Goal: Task Accomplishment & Management: Use online tool/utility

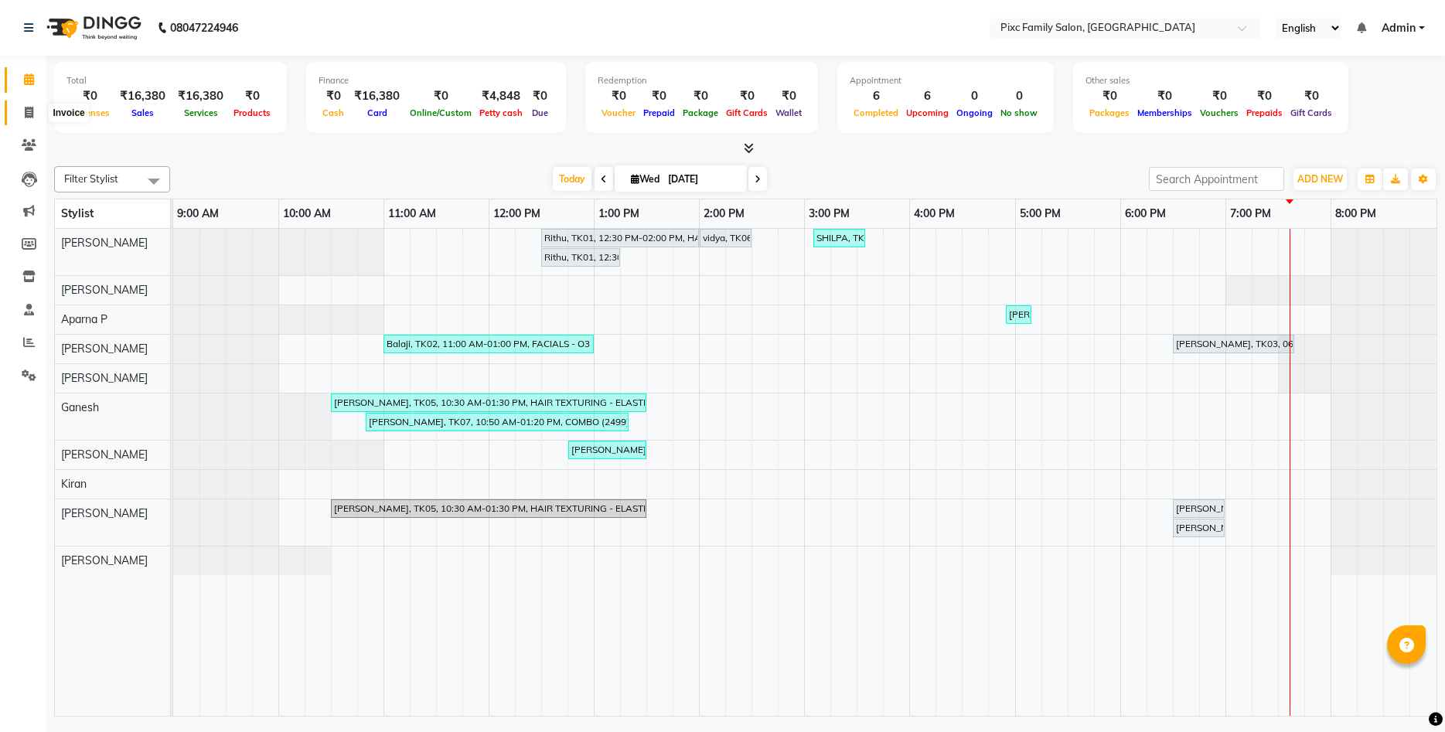
click at [29, 114] on icon at bounding box center [29, 113] width 9 height 12
select select "3509"
select select "service"
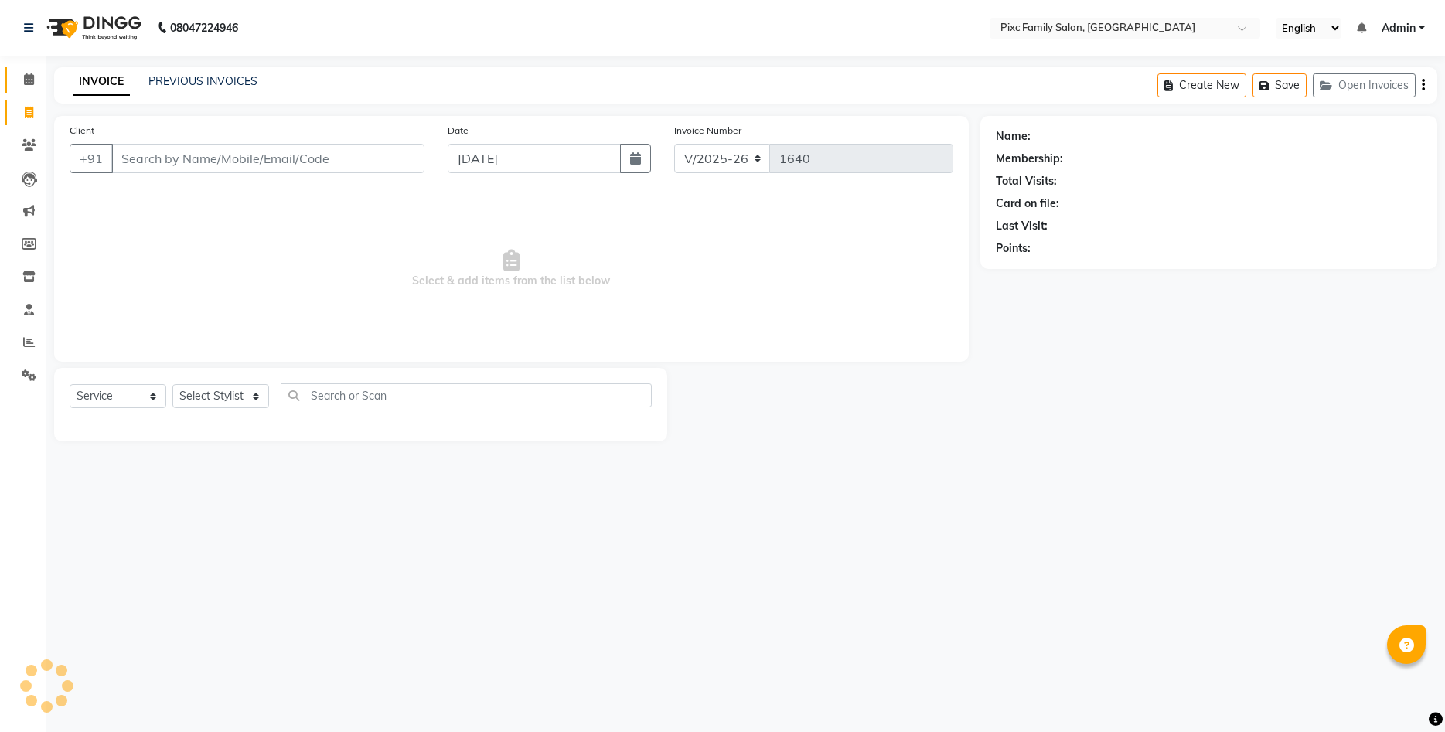
click at [28, 83] on icon at bounding box center [29, 79] width 10 height 12
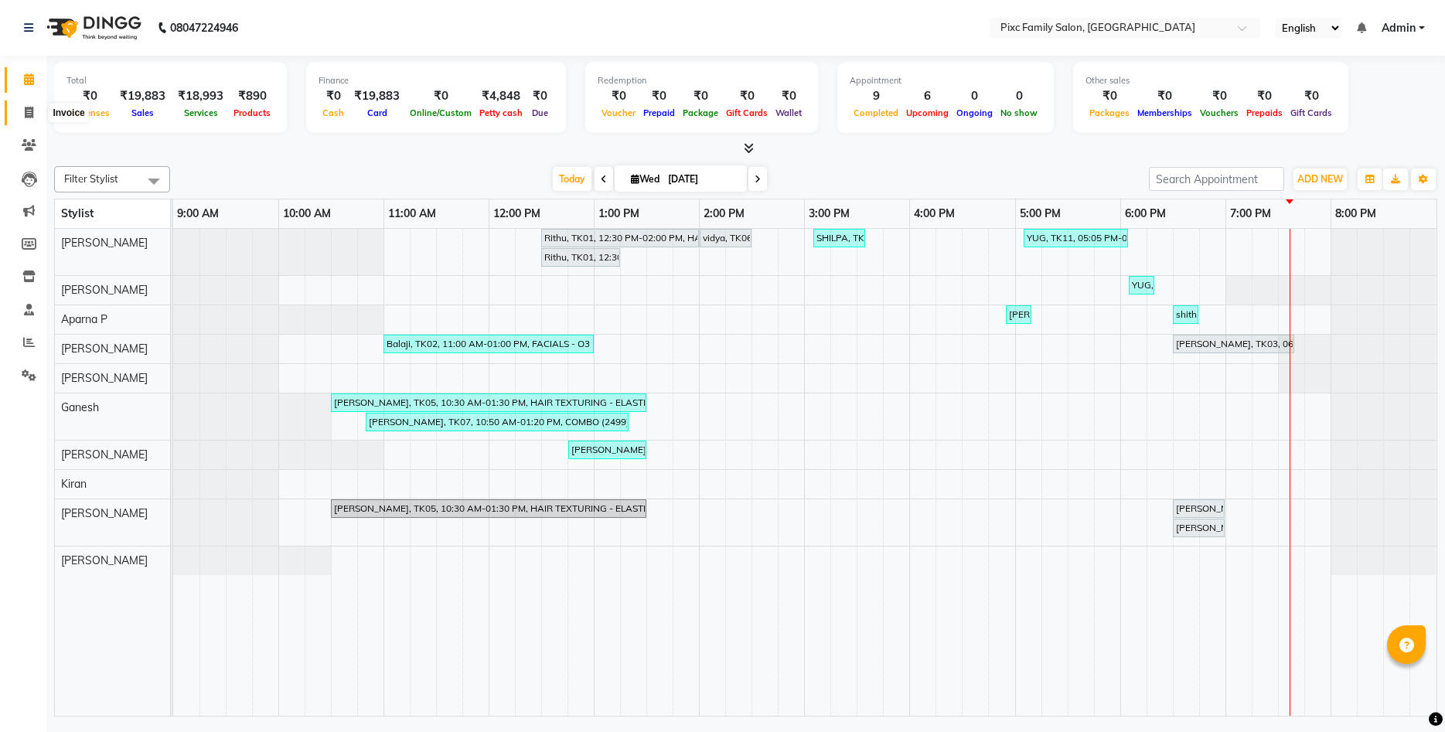
click at [29, 111] on icon at bounding box center [29, 113] width 9 height 12
select select "3509"
select select "service"
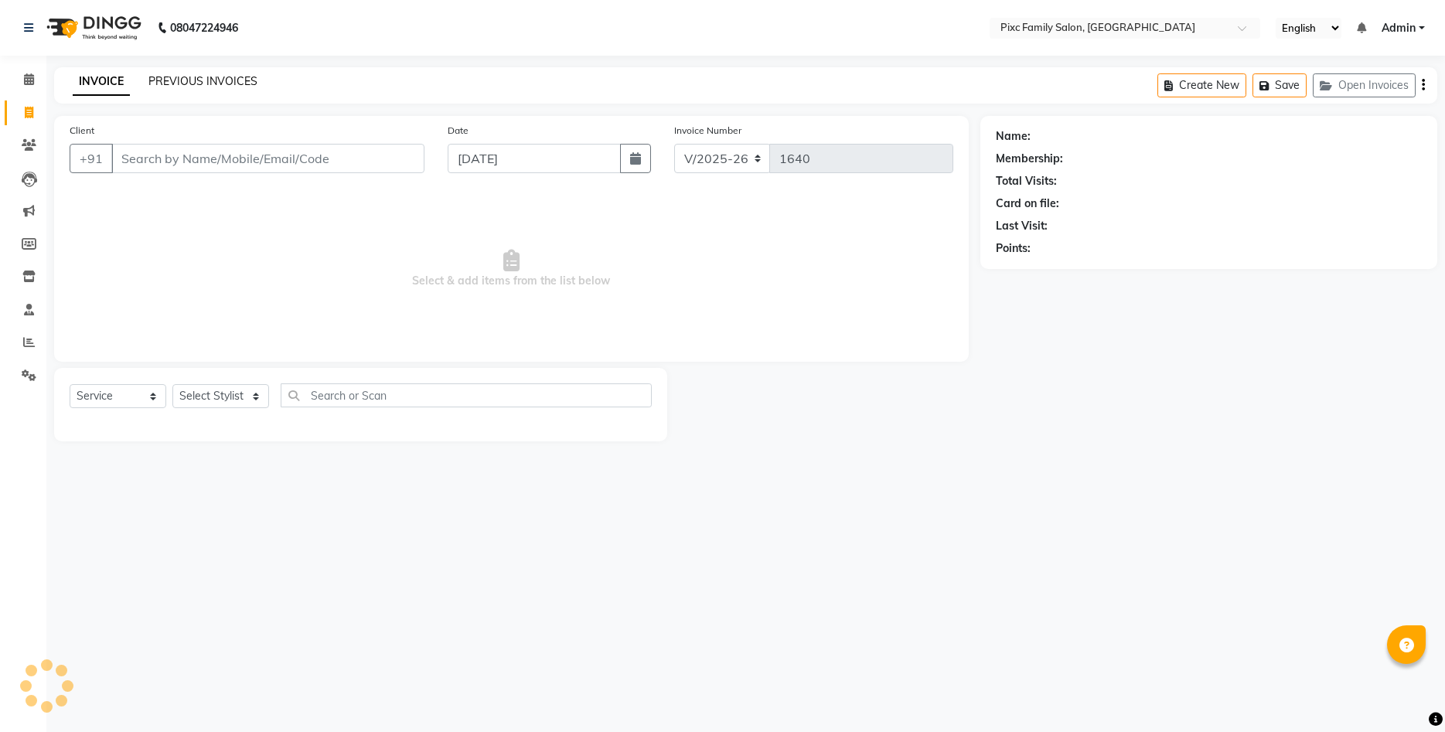
click at [177, 77] on link "PREVIOUS INVOICES" at bounding box center [202, 81] width 109 height 14
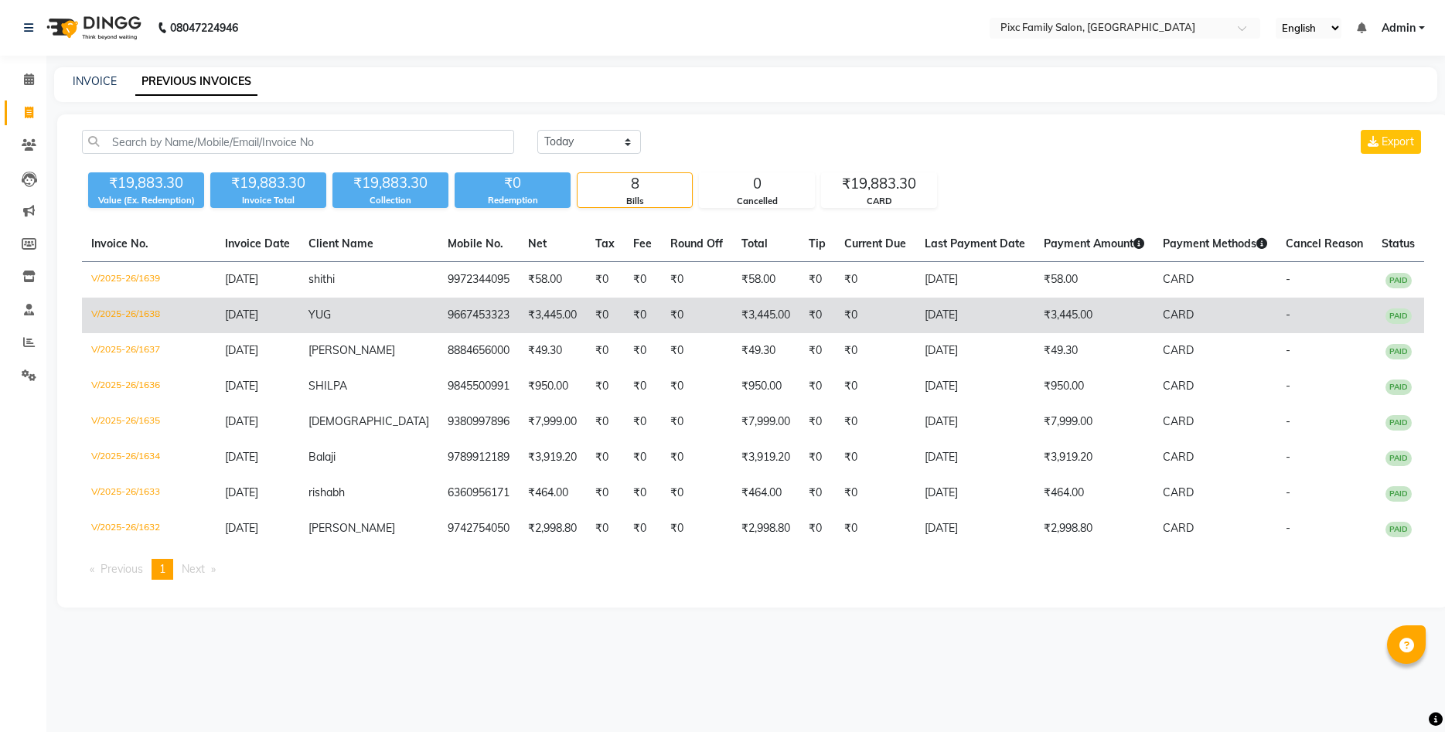
click at [624, 327] on td "₹0" at bounding box center [642, 316] width 37 height 36
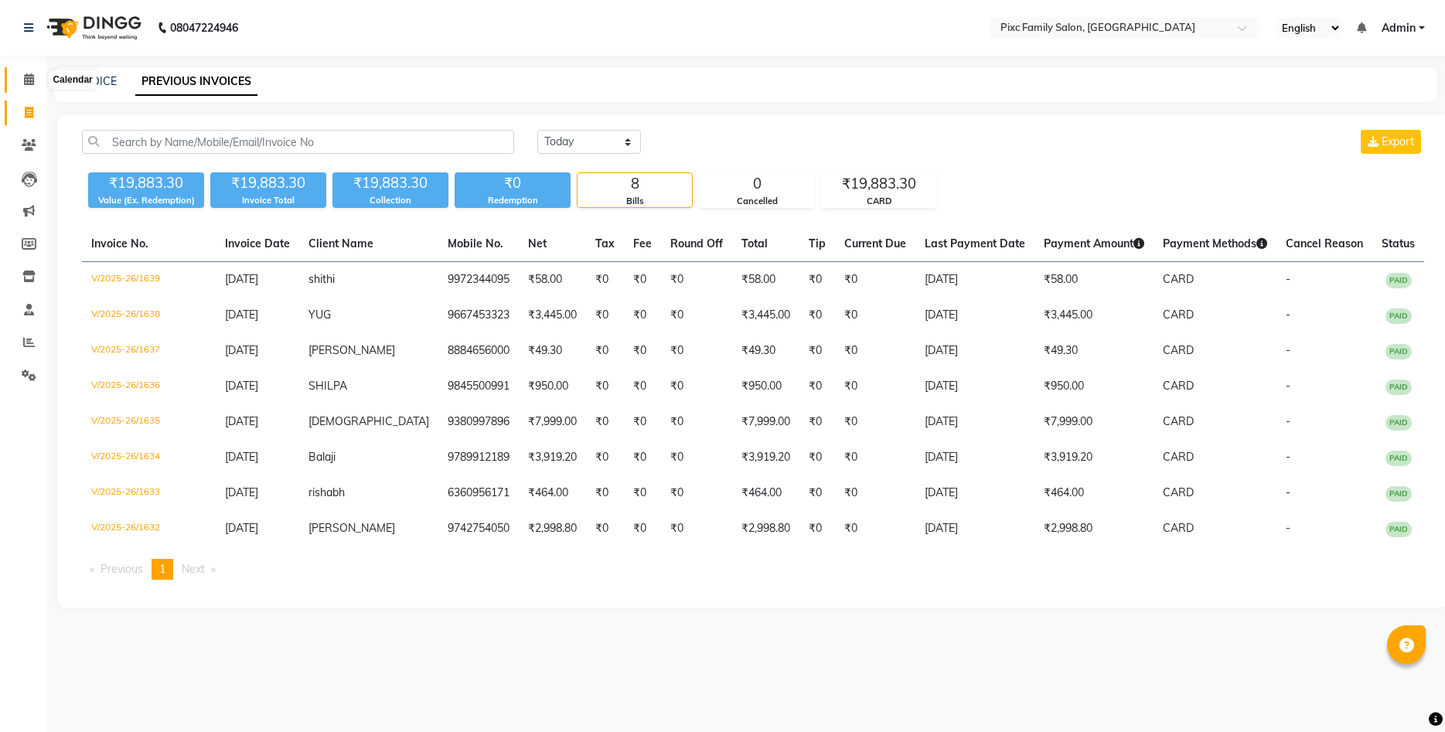
click at [27, 78] on icon at bounding box center [29, 79] width 10 height 12
